Goal: Entertainment & Leisure: Consume media (video, audio)

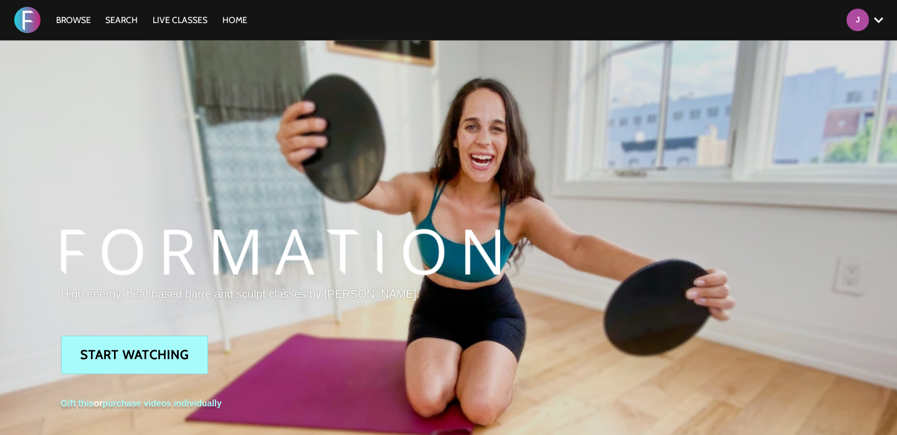
click at [83, 27] on div "Browse Search LIVE CLASSES HOME Account settings Manage Subscription Help Log O…" at bounding box center [308, 20] width 617 height 40
click at [74, 21] on link "Browse" at bounding box center [73, 19] width 47 height 11
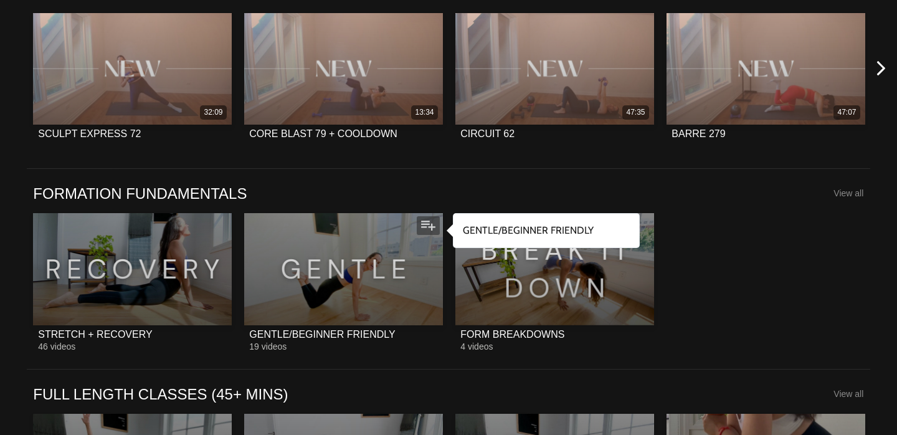
scroll to position [1010, 0]
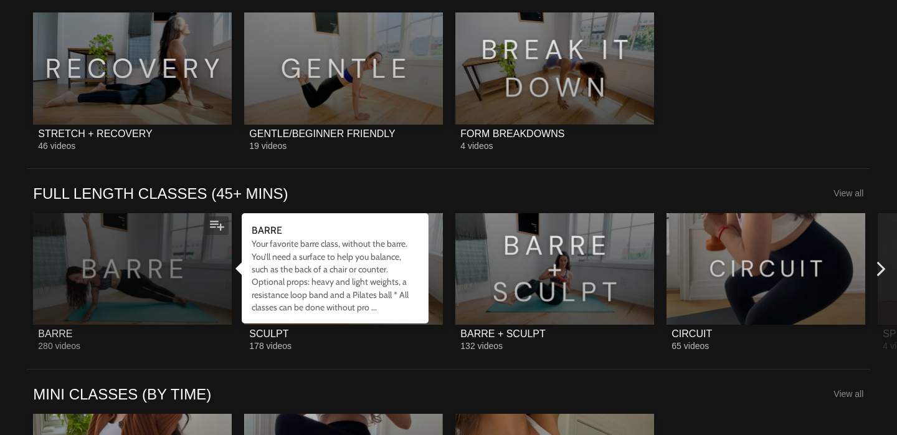
click at [134, 305] on div at bounding box center [132, 268] width 199 height 111
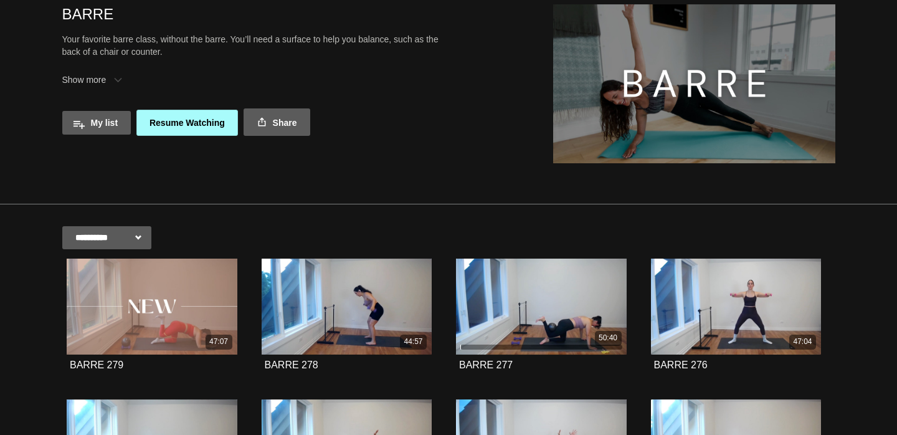
scroll to position [65, 0]
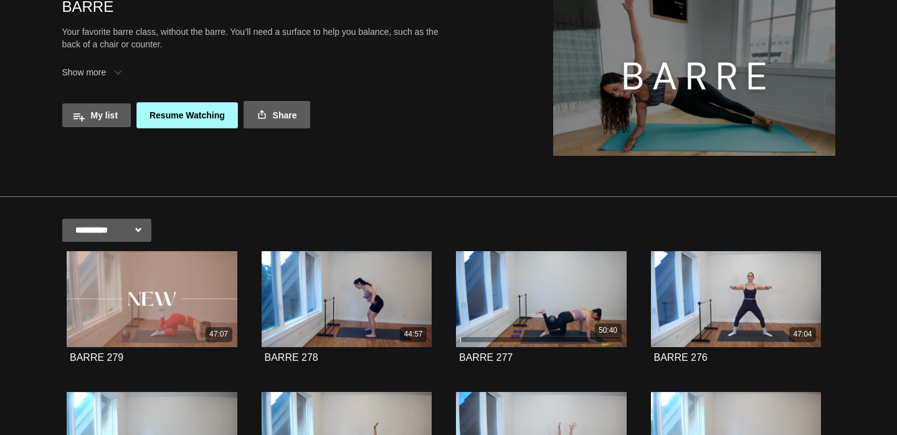
click at [108, 232] on select "**********" at bounding box center [106, 230] width 89 height 23
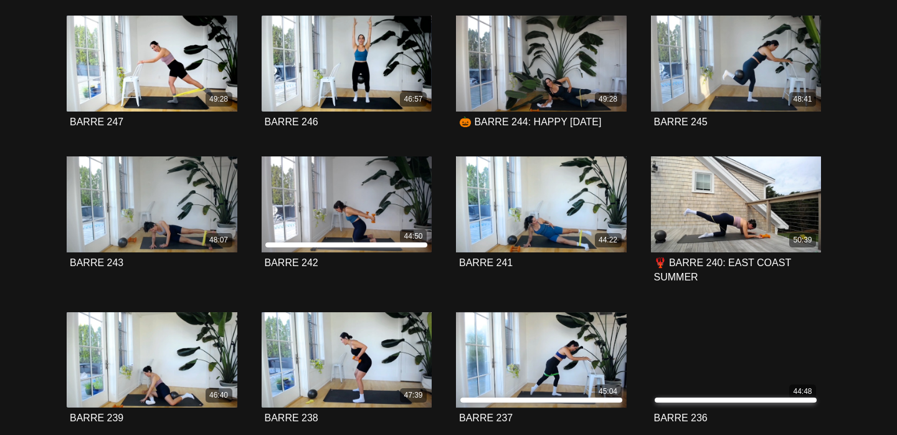
scroll to position [1440, 0]
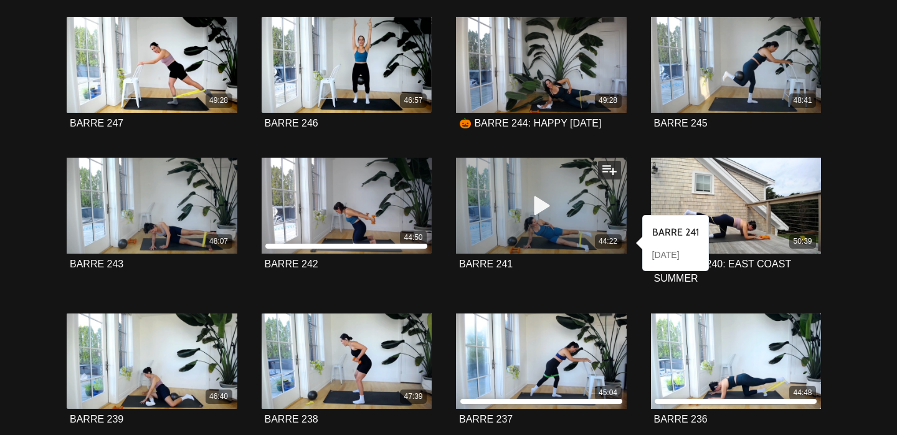
click at [518, 248] on div "44:22" at bounding box center [541, 241] width 171 height 14
